Goal: Check status: Check status

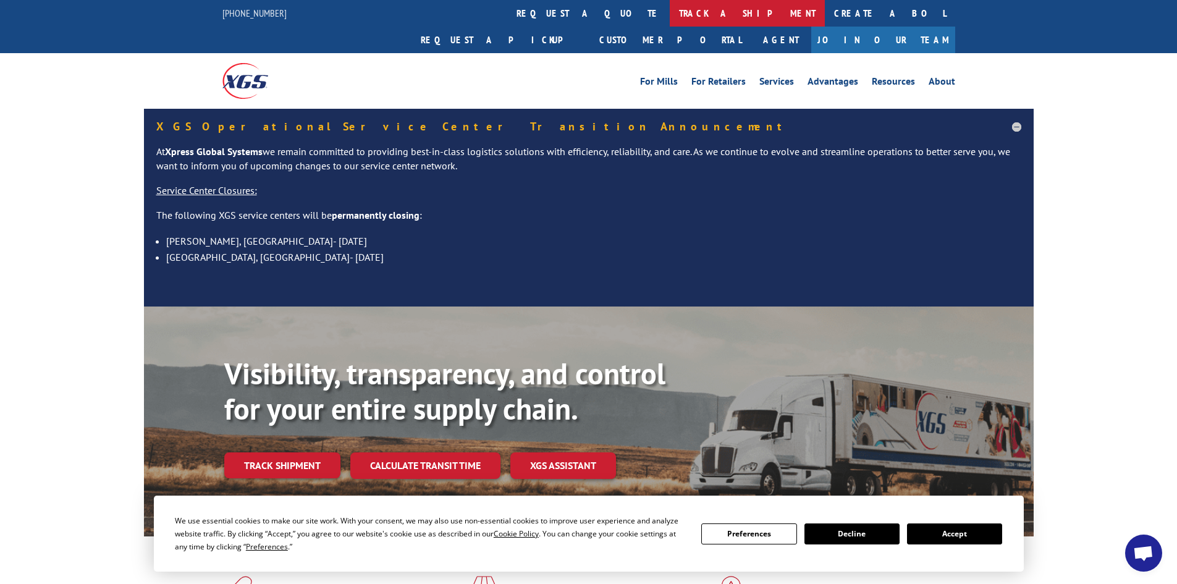
click at [670, 13] on link "track a shipment" at bounding box center [747, 13] width 155 height 27
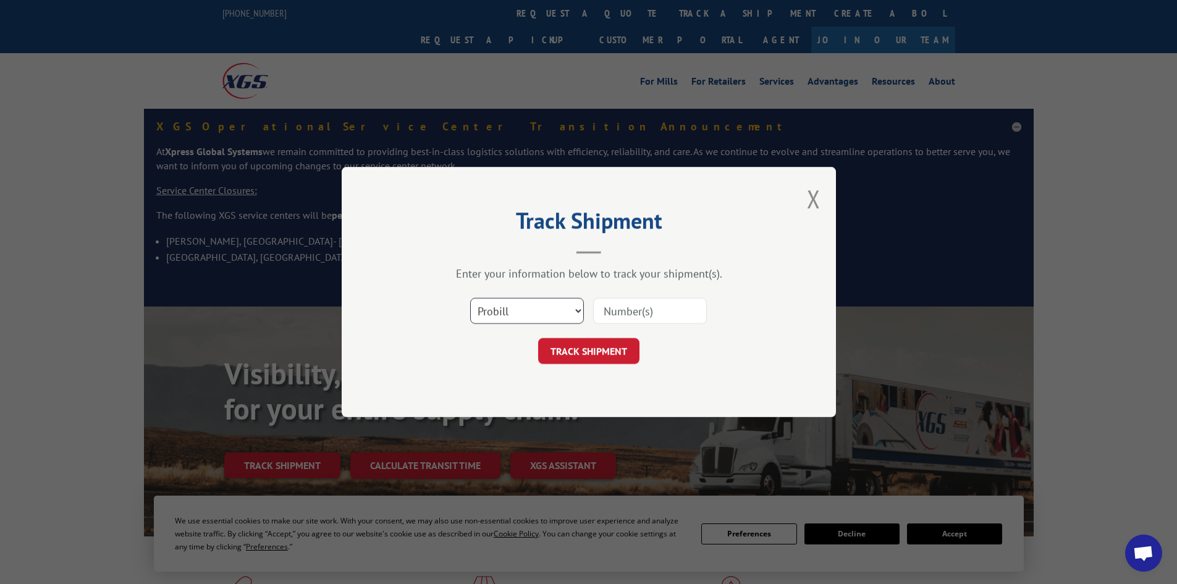
click at [516, 318] on select "Select category... Probill BOL PO" at bounding box center [527, 311] width 114 height 26
select select "bol"
click at [470, 298] on select "Select category... Probill BOL PO" at bounding box center [527, 311] width 114 height 26
click at [667, 316] on input at bounding box center [650, 311] width 114 height 26
paste input "5999430"
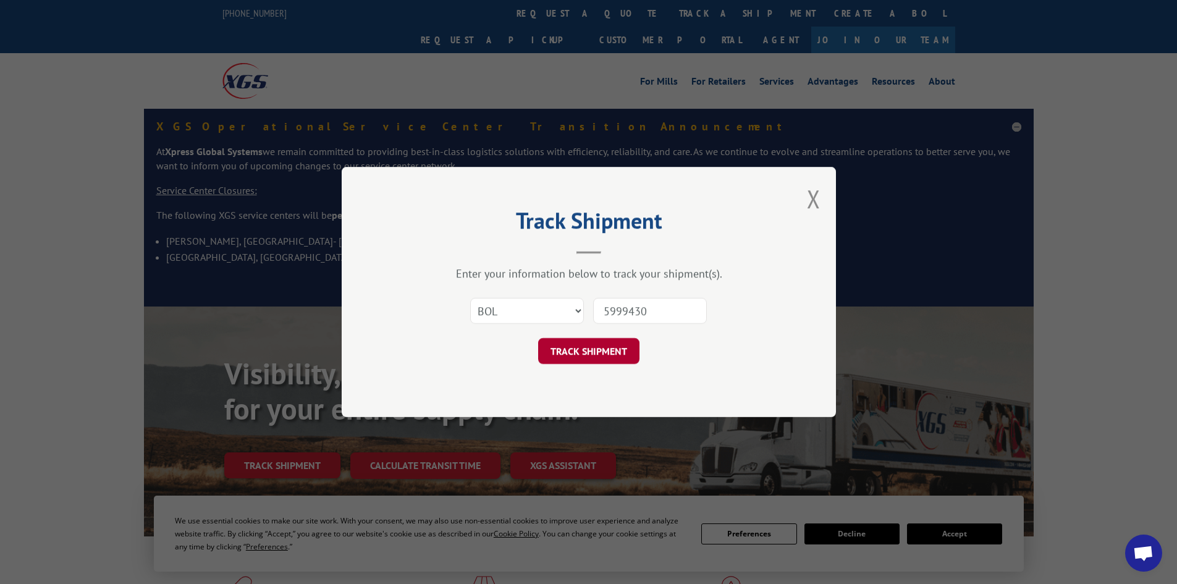
type input "5999430"
click at [597, 353] on button "TRACK SHIPMENT" at bounding box center [588, 351] width 101 height 26
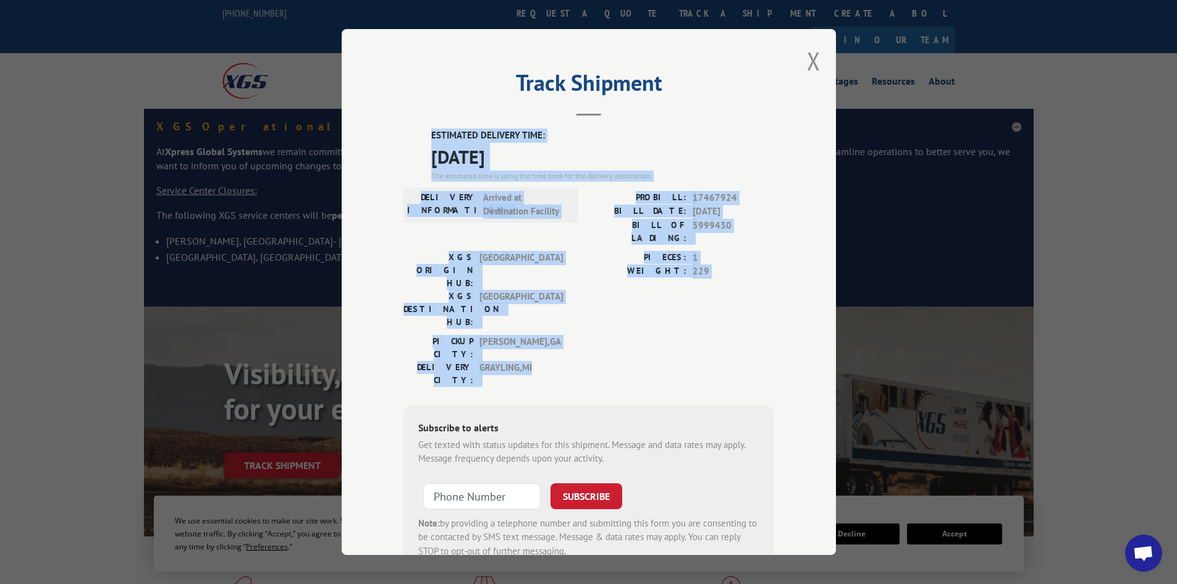
drag, startPoint x: 426, startPoint y: 132, endPoint x: 555, endPoint y: 309, distance: 218.8
click at [555, 309] on div "ESTIMATED DELIVERY TIME: [DATE] The estimated time is using the time zone for t…" at bounding box center [588, 350] width 371 height 444
copy div "ESTIMATED DELIVERY TIME: [DATE] The estimated time is using the time zone for t…"
click at [807, 59] on button "Close modal" at bounding box center [814, 60] width 14 height 33
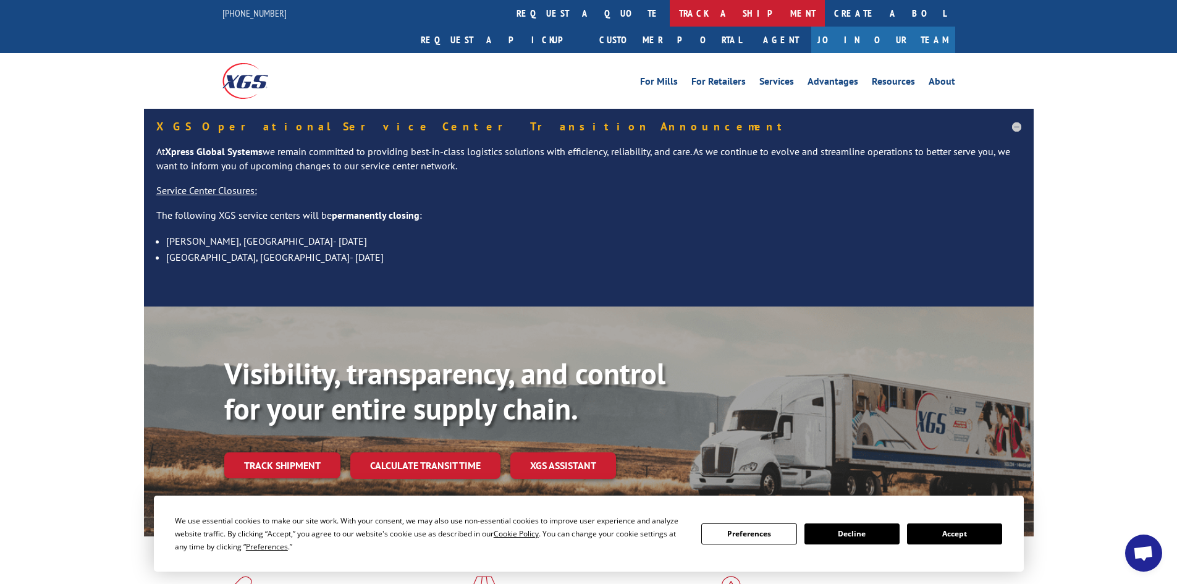
click at [670, 14] on link "track a shipment" at bounding box center [747, 13] width 155 height 27
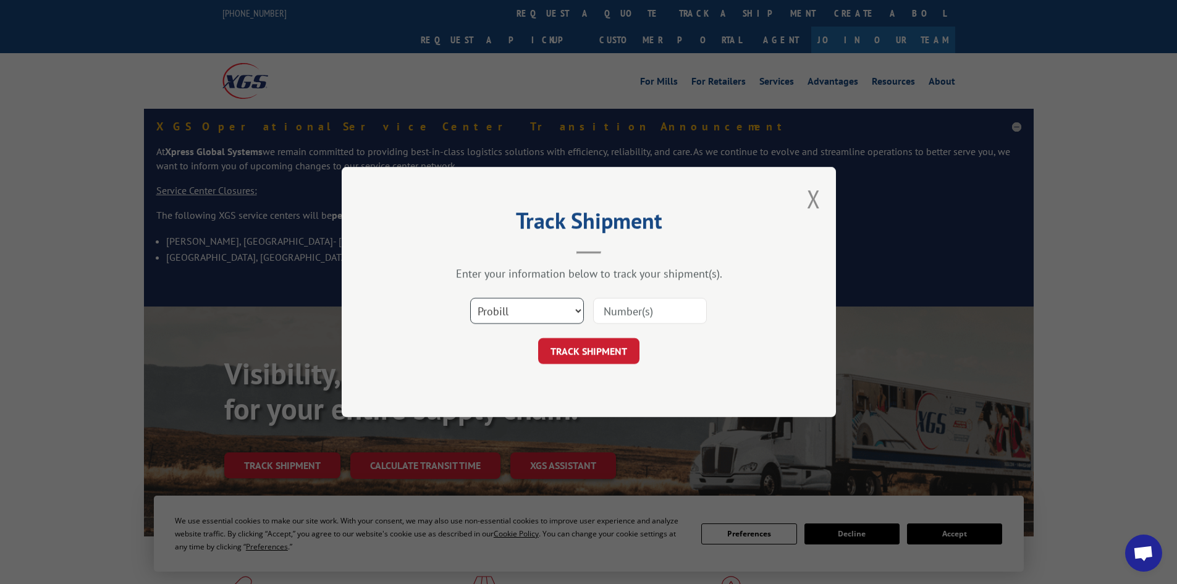
click at [529, 319] on select "Select category... Probill BOL PO" at bounding box center [527, 311] width 114 height 26
select select "bol"
click at [470, 298] on select "Select category... Probill BOL PO" at bounding box center [527, 311] width 114 height 26
click at [615, 313] on input at bounding box center [650, 311] width 114 height 26
paste input "6006978"
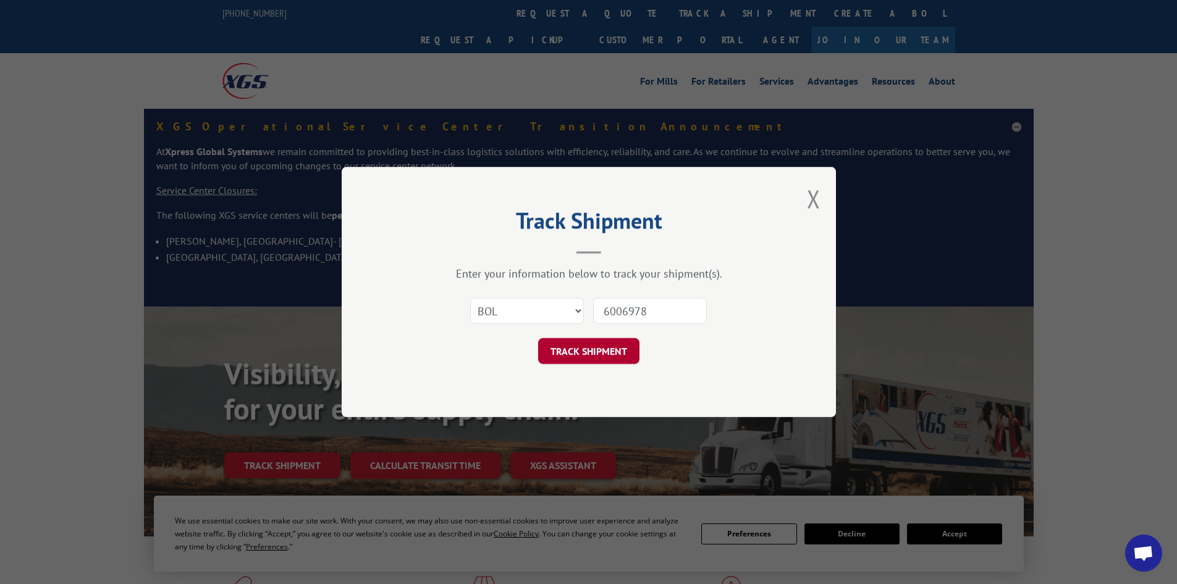
type input "6006978"
click at [573, 358] on button "TRACK SHIPMENT" at bounding box center [588, 351] width 101 height 26
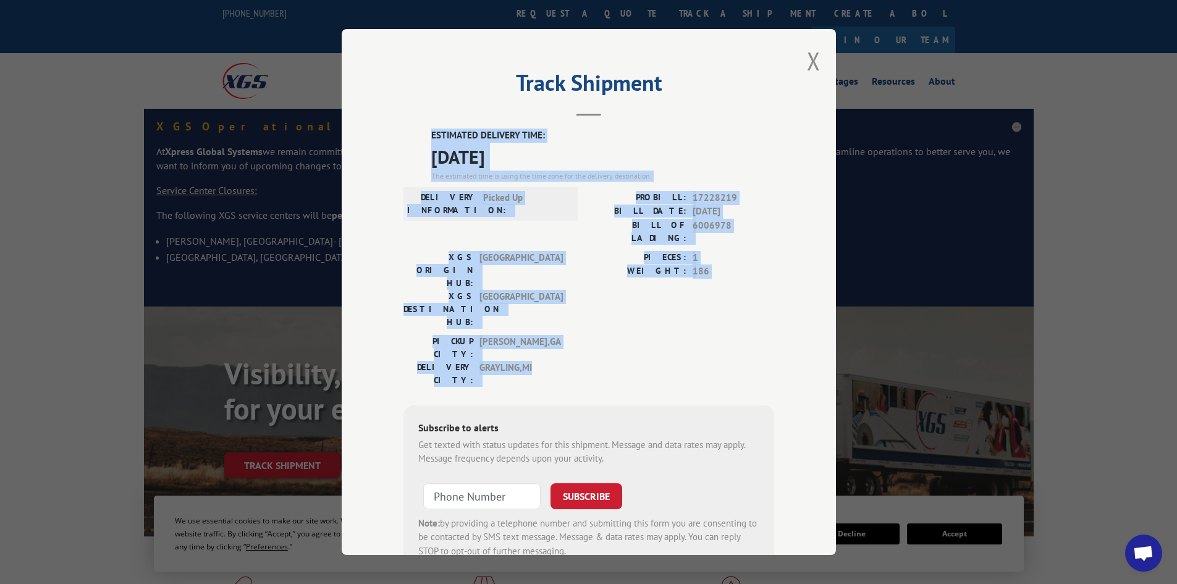
drag, startPoint x: 426, startPoint y: 132, endPoint x: 534, endPoint y: 300, distance: 200.7
click at [534, 300] on div "ESTIMATED DELIVERY TIME: [DATE] The estimated time is using the time zone for t…" at bounding box center [588, 350] width 371 height 444
copy div "ESTIMATED DELIVERY TIME: [DATE] The estimated time is using the time zone for t…"
click at [808, 55] on button "Close modal" at bounding box center [814, 60] width 14 height 33
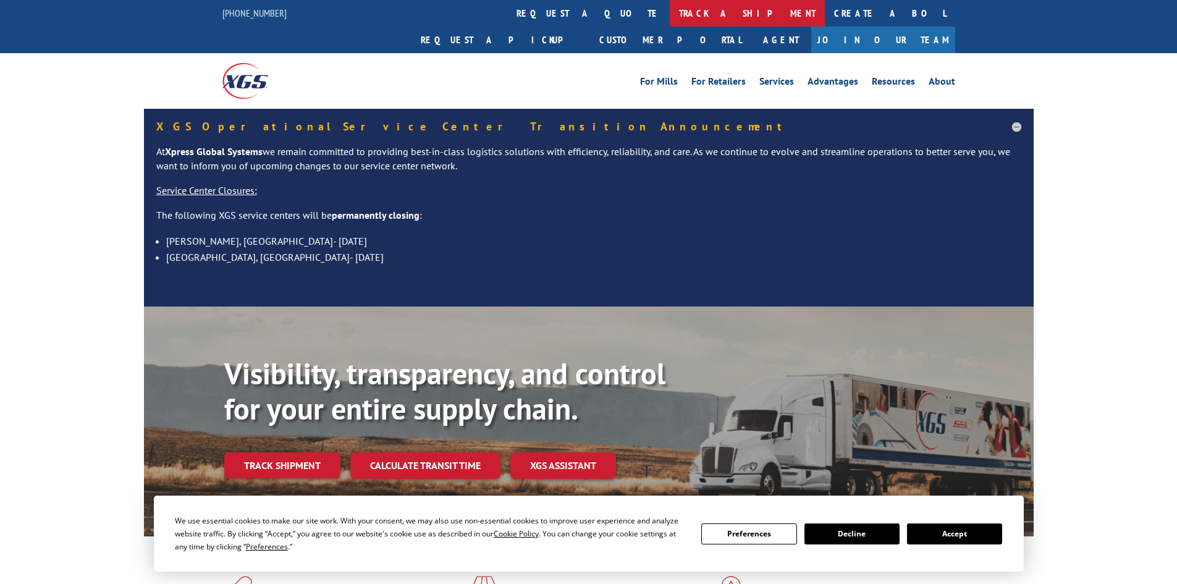
click at [670, 19] on link "track a shipment" at bounding box center [747, 13] width 155 height 27
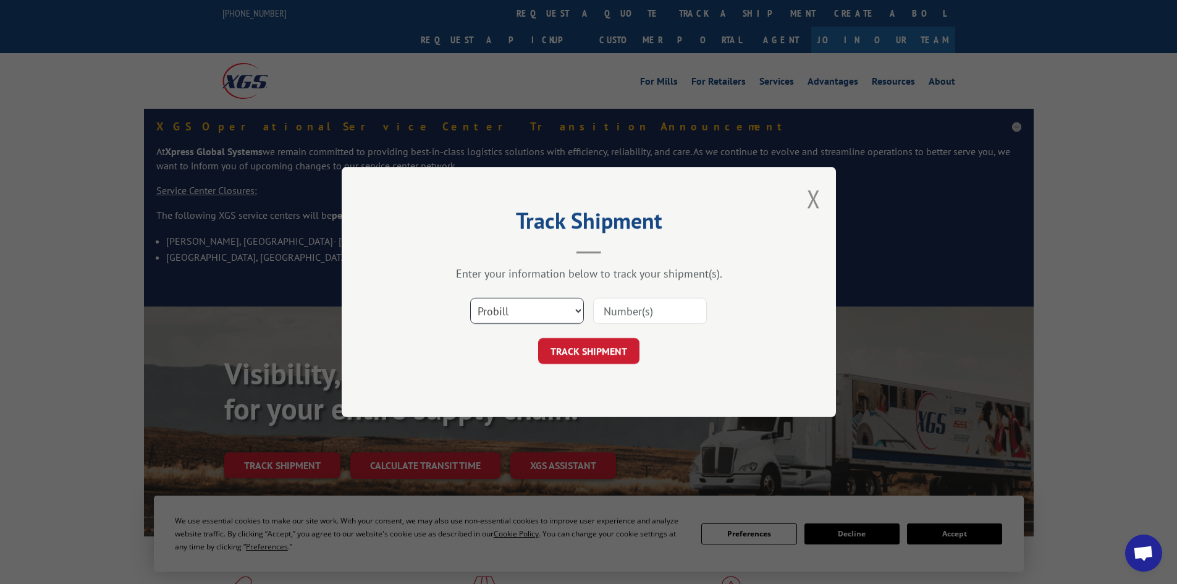
click at [512, 313] on select "Select category... Probill BOL PO" at bounding box center [527, 311] width 114 height 26
select select "bol"
click at [470, 298] on select "Select category... Probill BOL PO" at bounding box center [527, 311] width 114 height 26
click at [619, 311] on input at bounding box center [650, 311] width 114 height 26
paste input "440956"
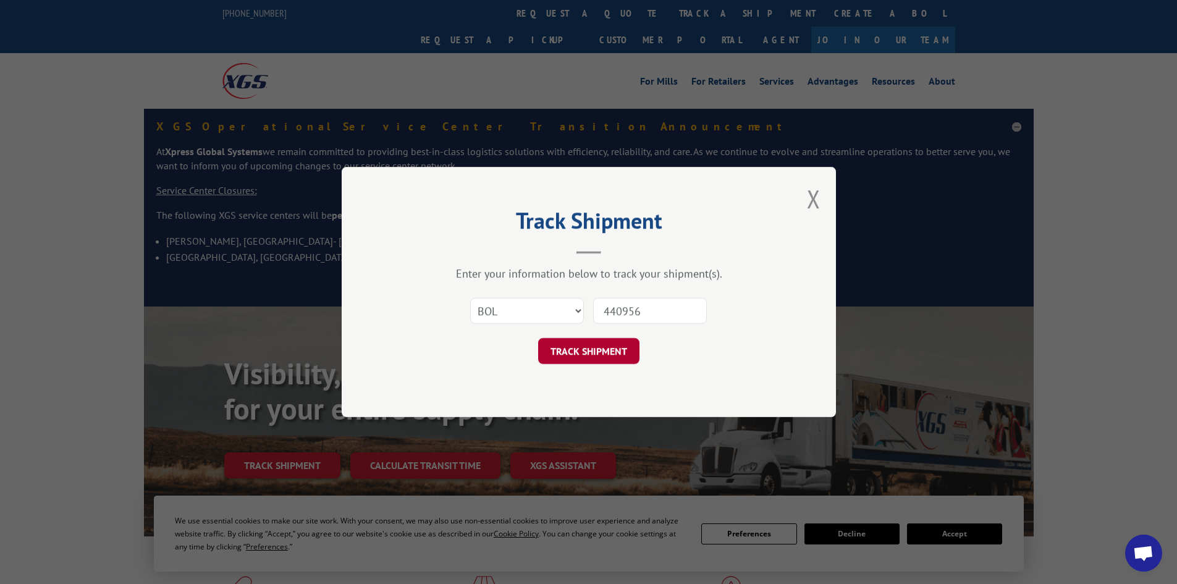
type input "440956"
click at [571, 360] on button "TRACK SHIPMENT" at bounding box center [588, 351] width 101 height 26
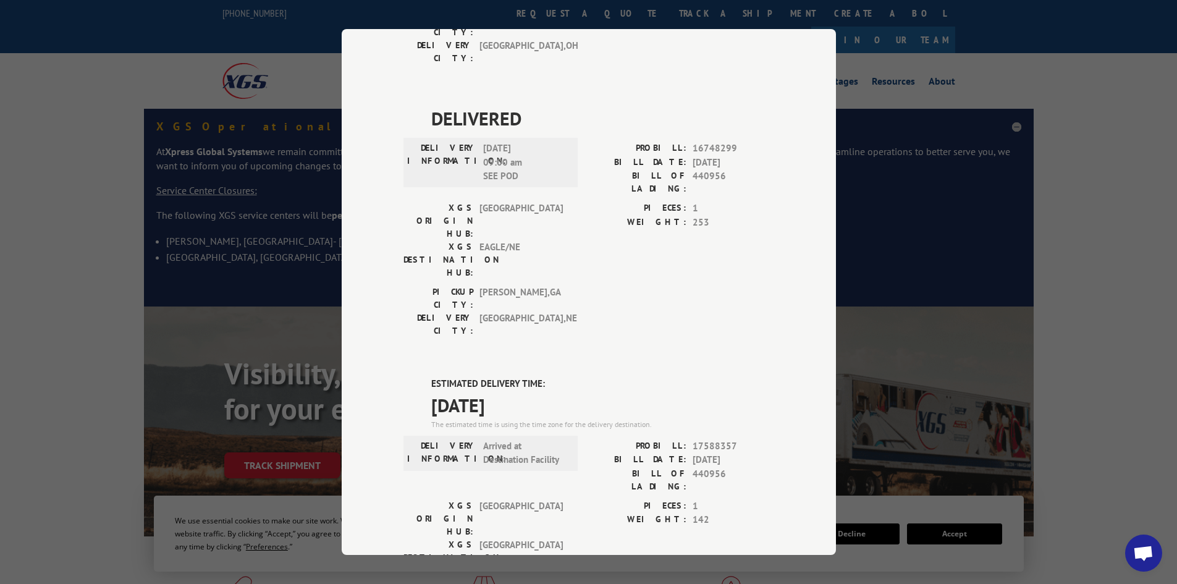
scroll to position [845, 0]
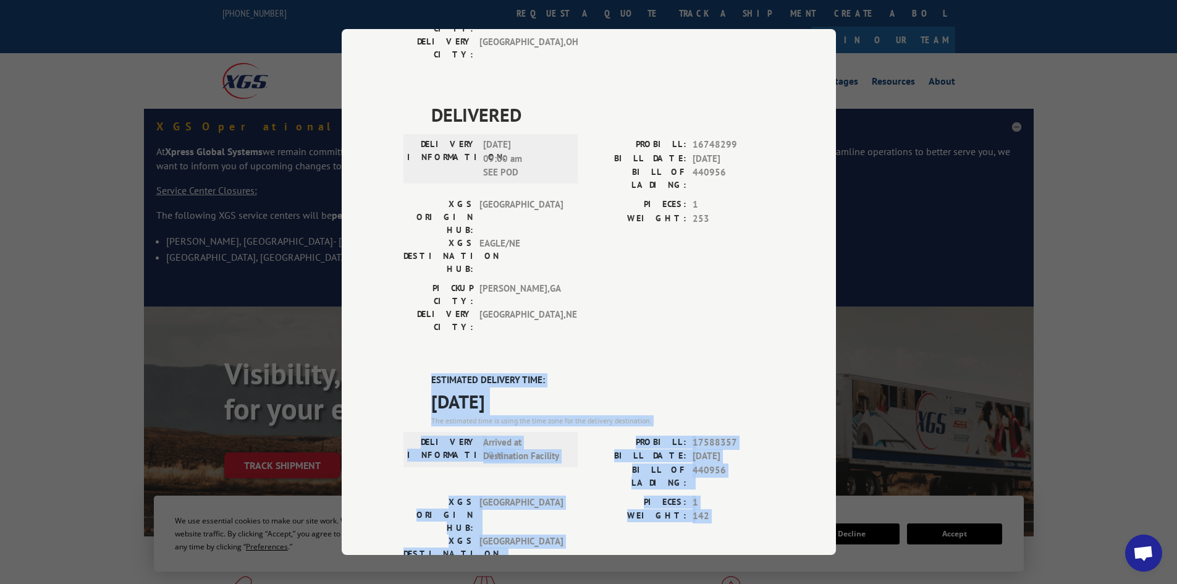
drag, startPoint x: 428, startPoint y: 100, endPoint x: 547, endPoint y: 294, distance: 227.7
click at [547, 373] on div "ESTIMATED DELIVERY TIME: 09/03/2025 The estimated time is using the time zone f…" at bounding box center [588, 595] width 371 height 444
click at [519, 495] on div "XGS ORIGIN HUB: TUNNEL HILL XGS DESTINATION HUB: GRAND RAPIDS" at bounding box center [486, 537] width 167 height 84
drag, startPoint x: 427, startPoint y: 102, endPoint x: 529, endPoint y: 272, distance: 198.3
click at [529, 373] on div "ESTIMATED DELIVERY TIME: 09/03/2025 The estimated time is using the time zone f…" at bounding box center [588, 595] width 371 height 444
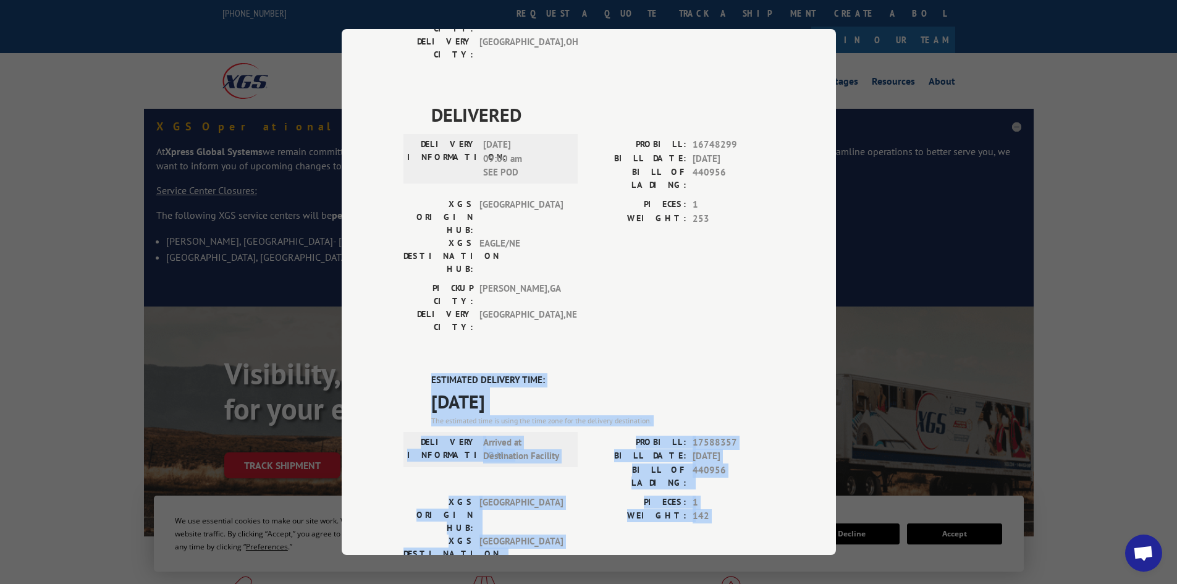
copy div "ESTIMATED DELIVERY TIME: 09/03/2025 The estimated time is using the time zone f…"
drag, startPoint x: 505, startPoint y: 173, endPoint x: 497, endPoint y: 196, distance: 24.8
copy div "ESTIMATED DELIVERY TIME: 09/03/2025 The estimated time is using the time zone f…"
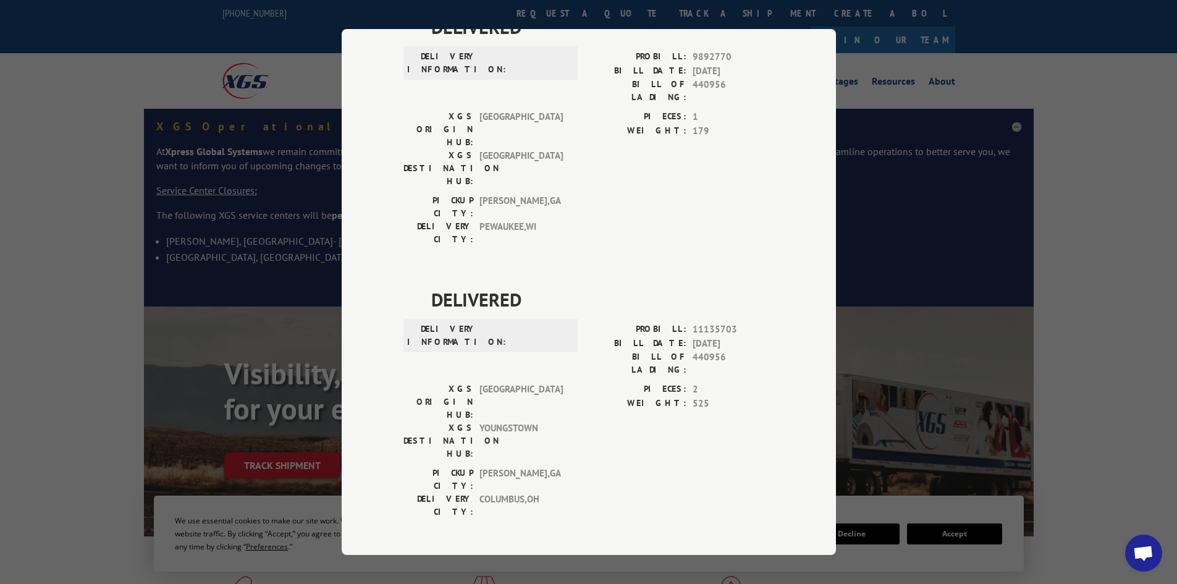
scroll to position [0, 0]
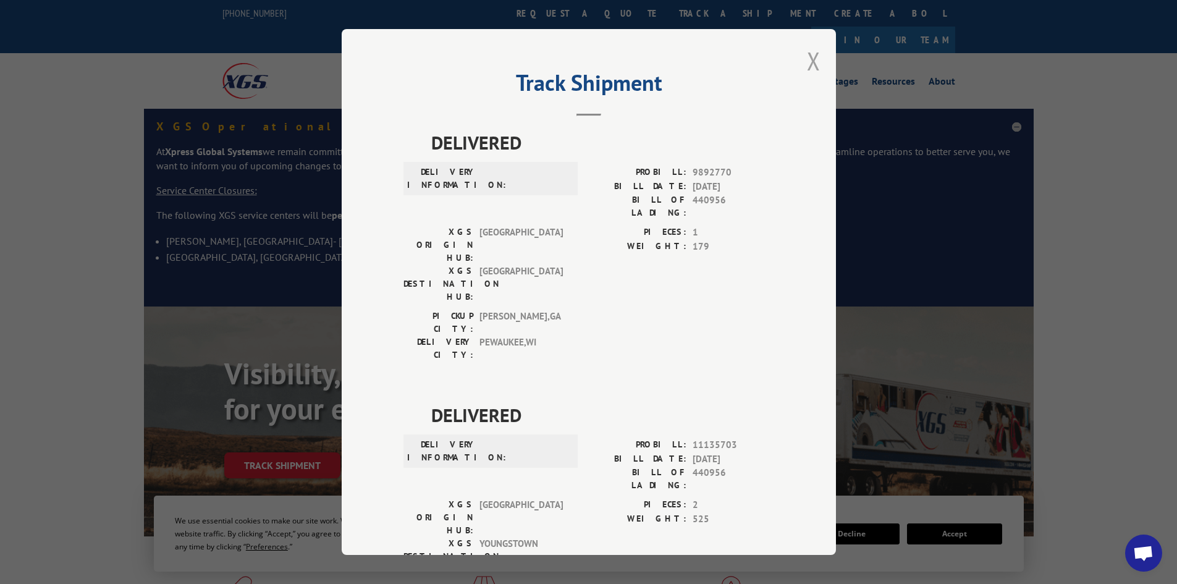
click at [808, 58] on button "Close modal" at bounding box center [814, 60] width 14 height 33
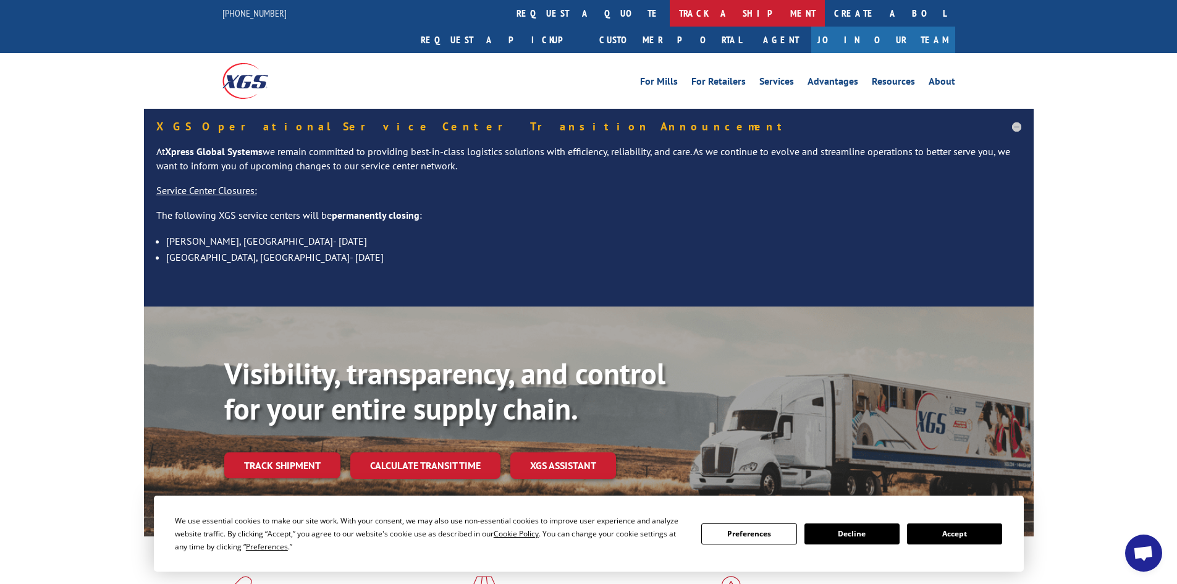
click at [670, 16] on link "track a shipment" at bounding box center [747, 13] width 155 height 27
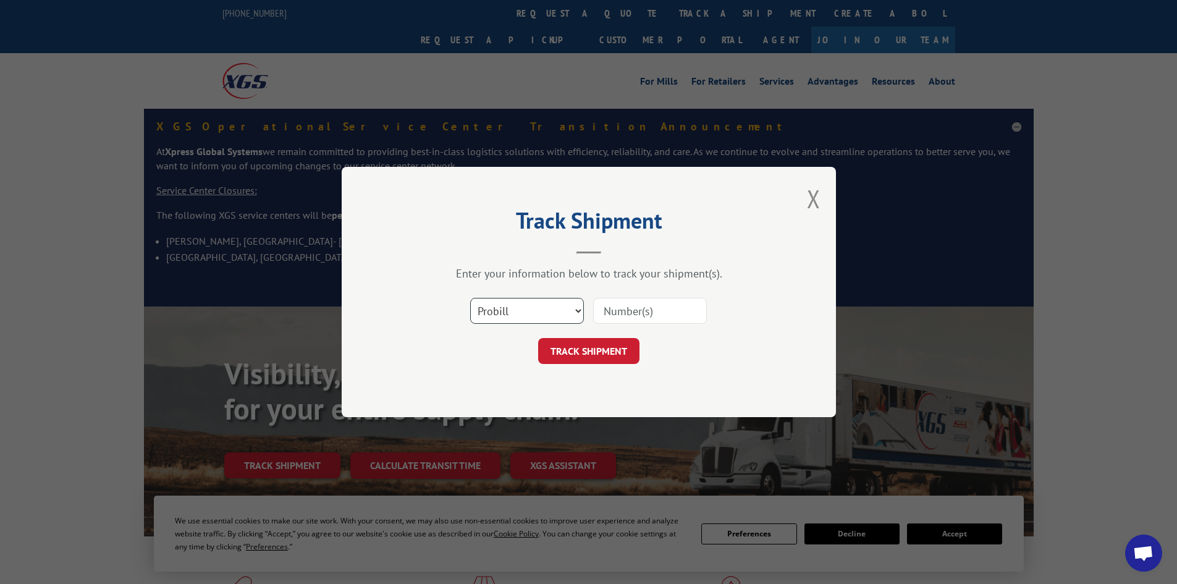
click at [513, 312] on select "Select category... Probill BOL PO" at bounding box center [527, 311] width 114 height 26
select select "bol"
click at [470, 298] on select "Select category... Probill BOL PO" at bounding box center [527, 311] width 114 height 26
click at [634, 309] on input at bounding box center [650, 311] width 114 height 26
paste input "5158167"
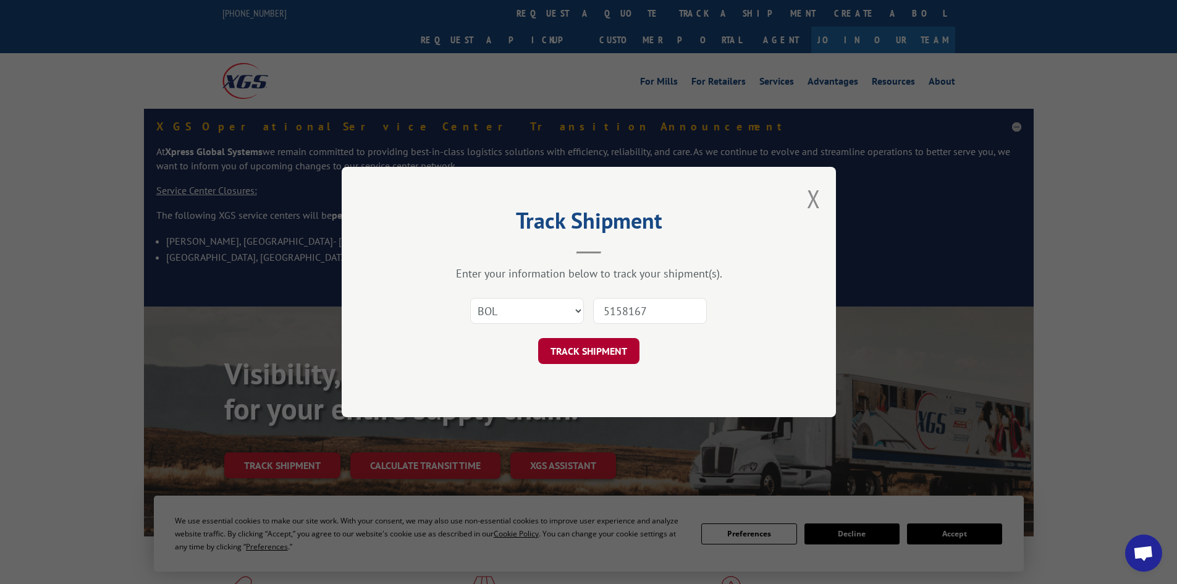
type input "5158167"
click at [586, 350] on button "TRACK SHIPMENT" at bounding box center [588, 351] width 101 height 26
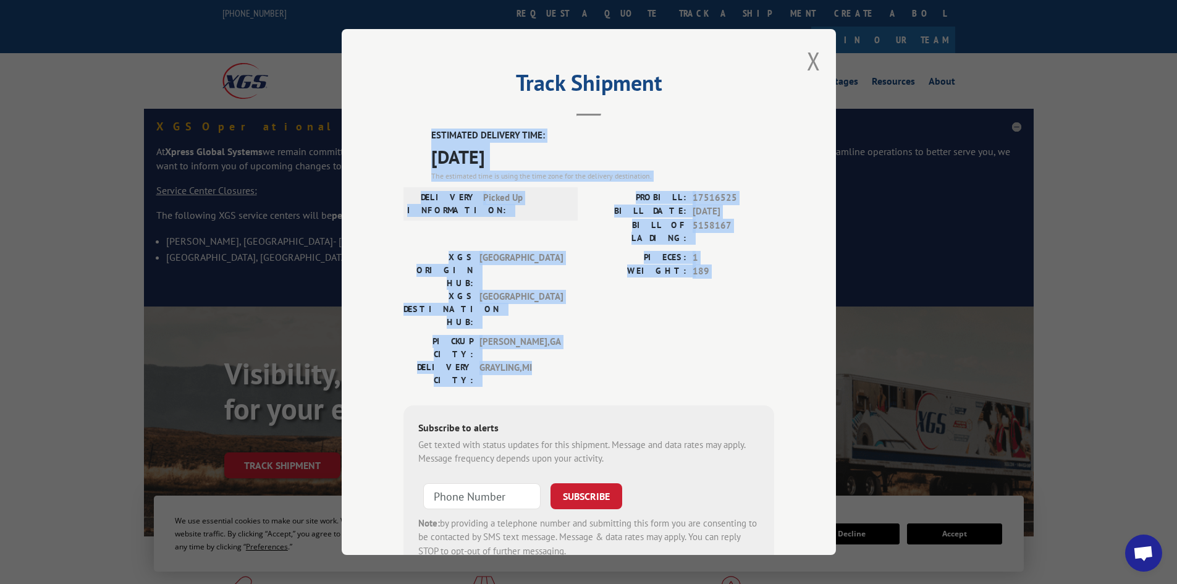
drag, startPoint x: 426, startPoint y: 132, endPoint x: 536, endPoint y: 309, distance: 209.0
click at [536, 309] on div "ESTIMATED DELIVERY TIME: 09/10/2025 The estimated time is using the time zone f…" at bounding box center [588, 350] width 371 height 444
copy div "ESTIMATED DELIVERY TIME: 09/10/2025 The estimated time is using the time zone f…"
click at [807, 56] on button "Close modal" at bounding box center [814, 60] width 14 height 33
